Goal: Navigation & Orientation: Find specific page/section

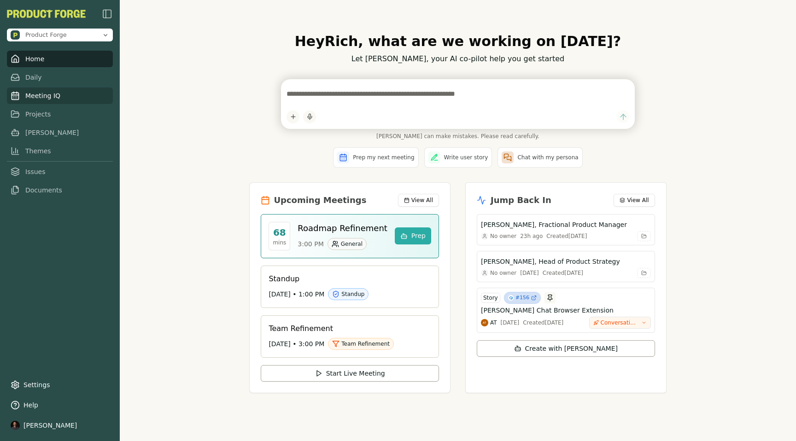
click at [43, 101] on link "Meeting IQ" at bounding box center [60, 95] width 106 height 17
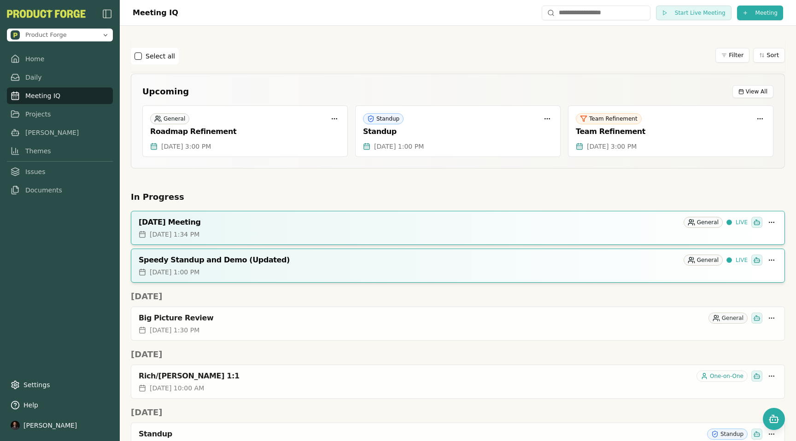
click at [366, 192] on h2 "In Progress" at bounding box center [458, 197] width 654 height 13
click at [46, 97] on link "Meeting IQ" at bounding box center [60, 95] width 106 height 17
click at [73, 32] on span "Product Forge" at bounding box center [54, 34] width 87 height 9
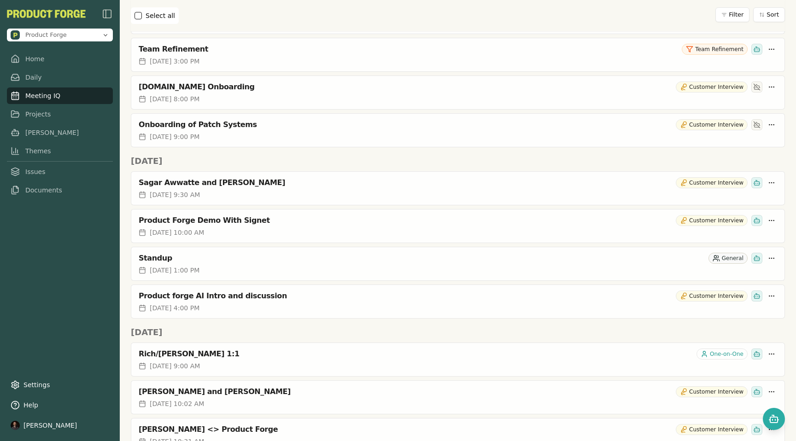
scroll to position [40, 0]
